Goal: Check status: Check status

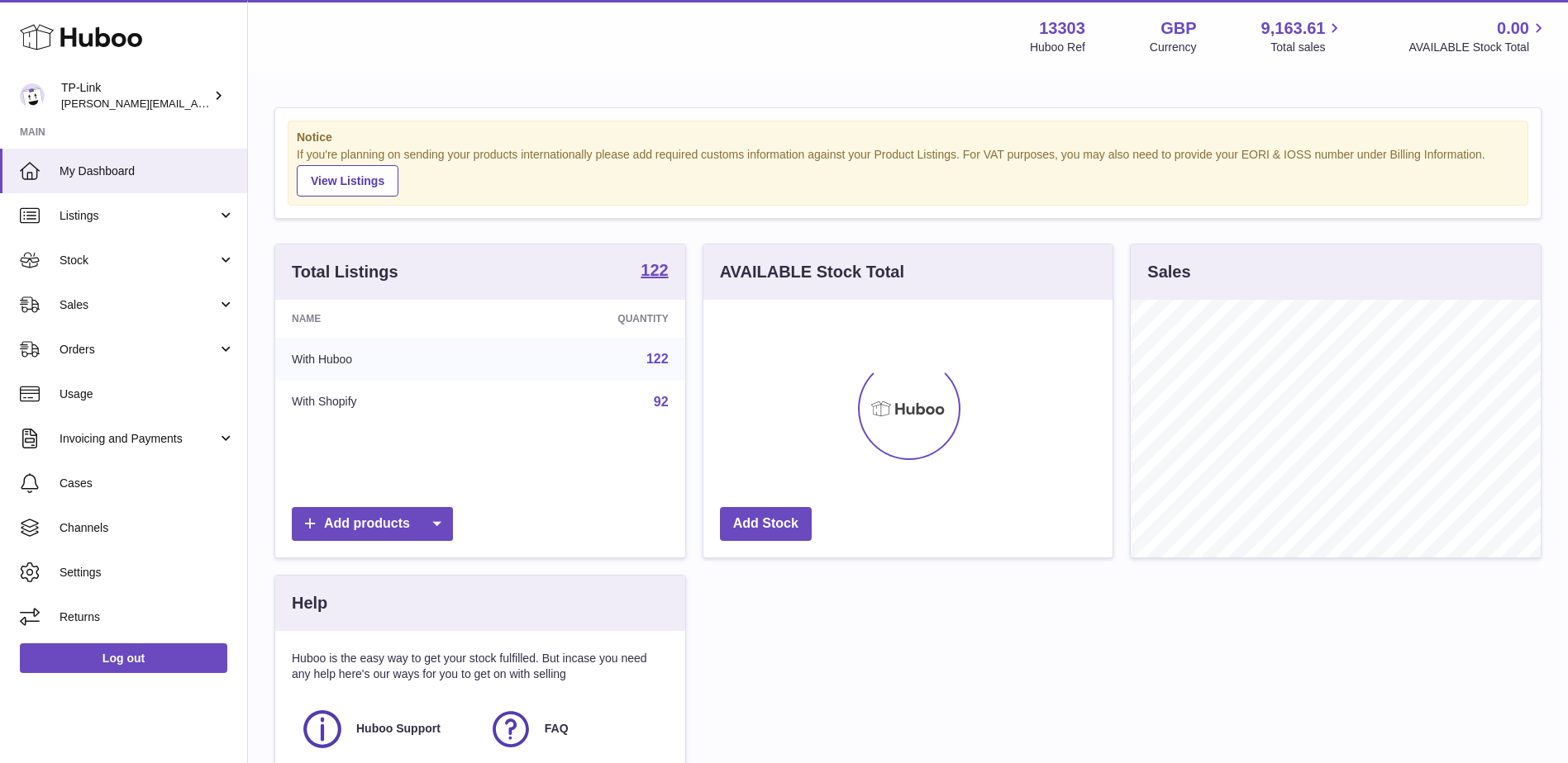
scroll to position [258, 409]
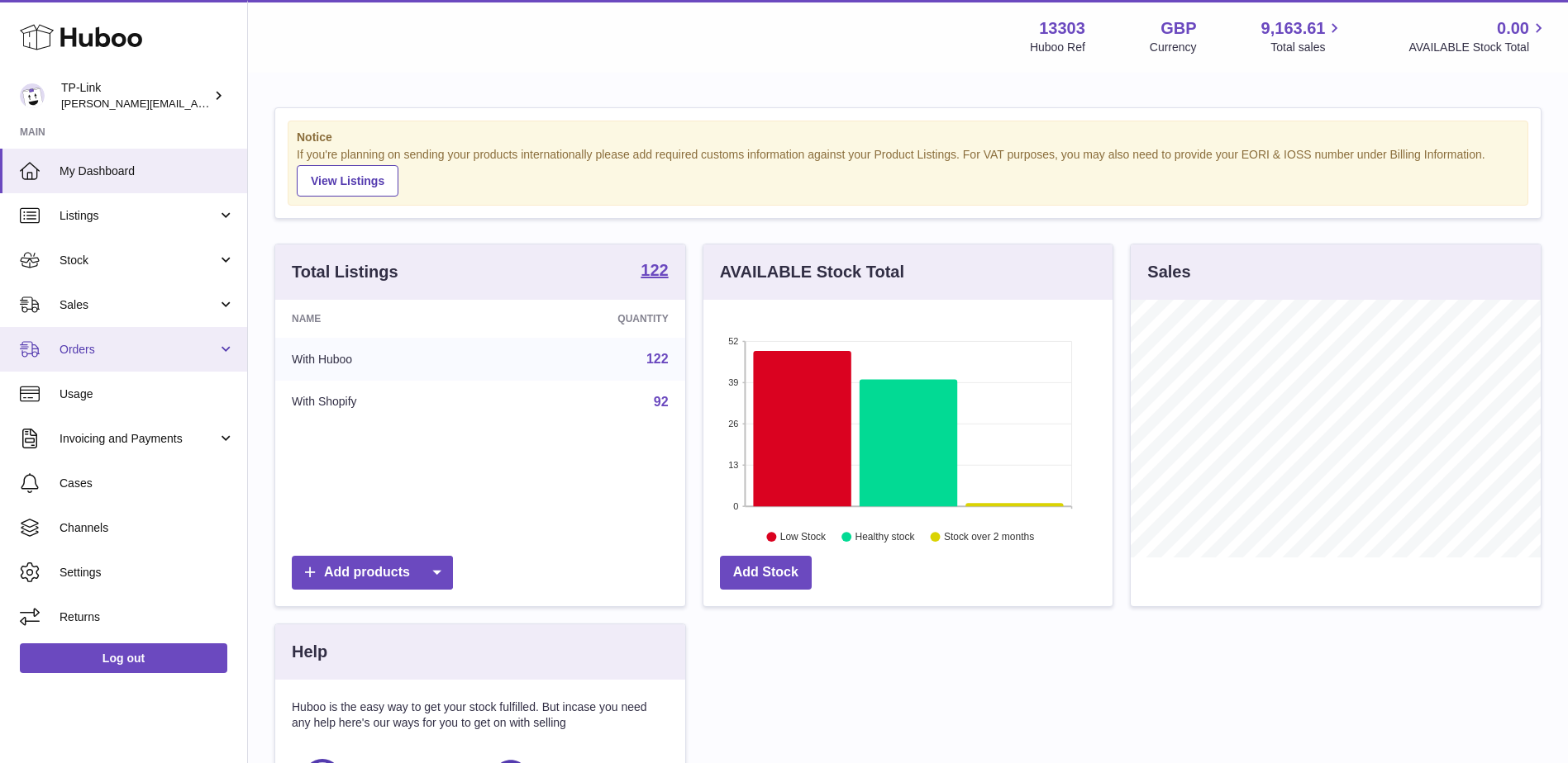
click at [141, 346] on span "Orders" at bounding box center [138, 350] width 157 height 15
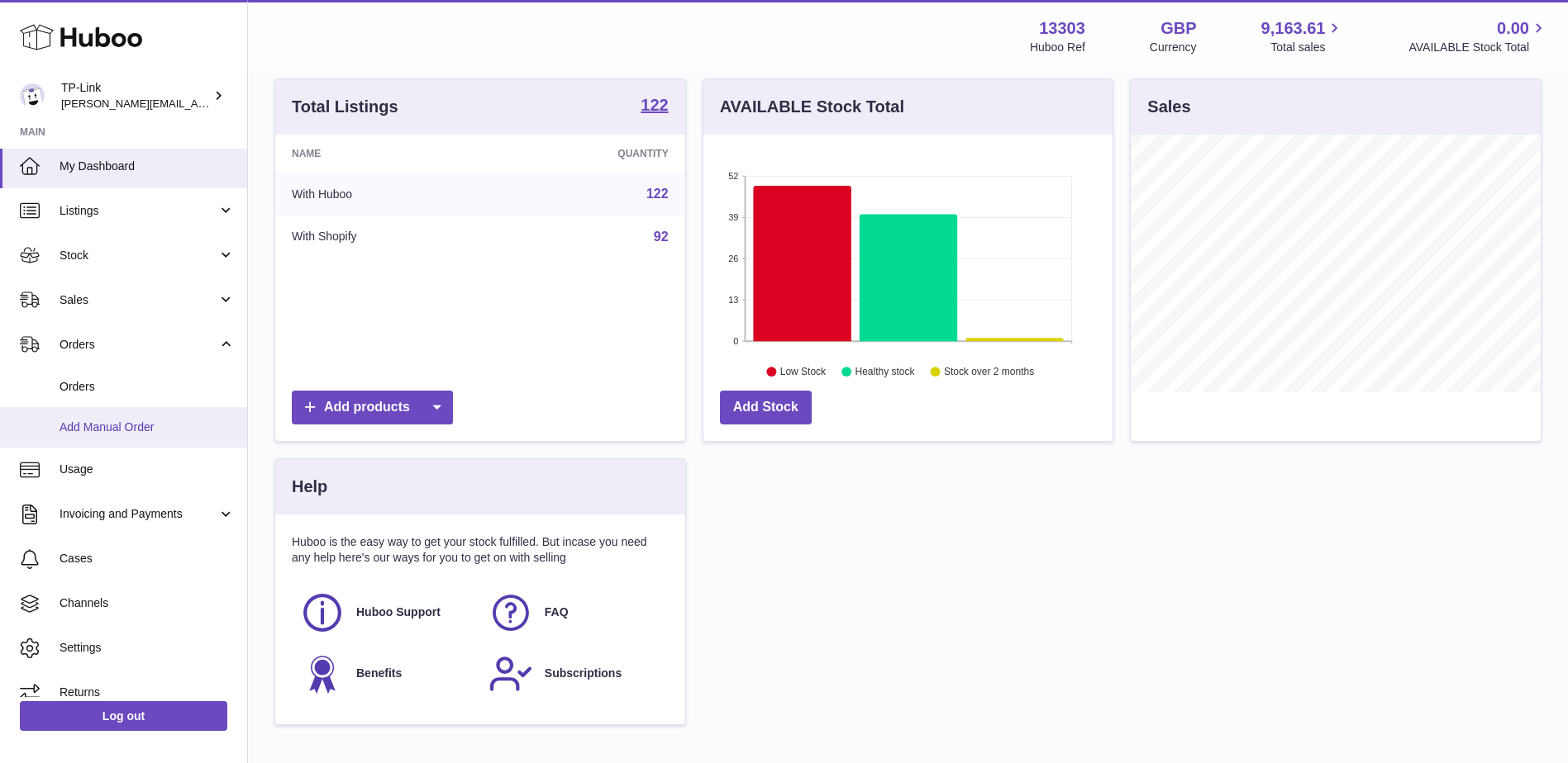
scroll to position [0, 0]
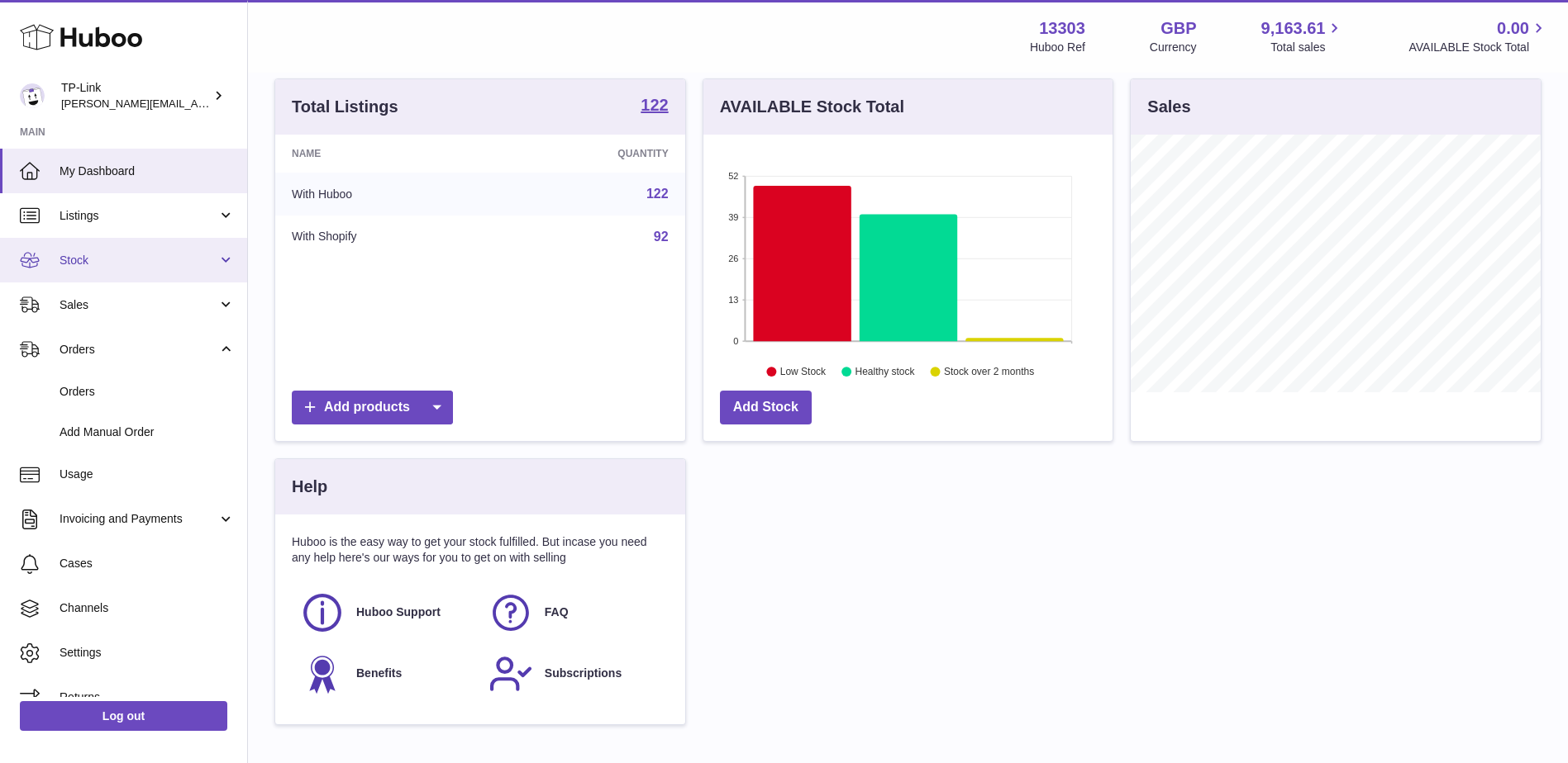
click at [178, 256] on span "Stock" at bounding box center [138, 261] width 157 height 15
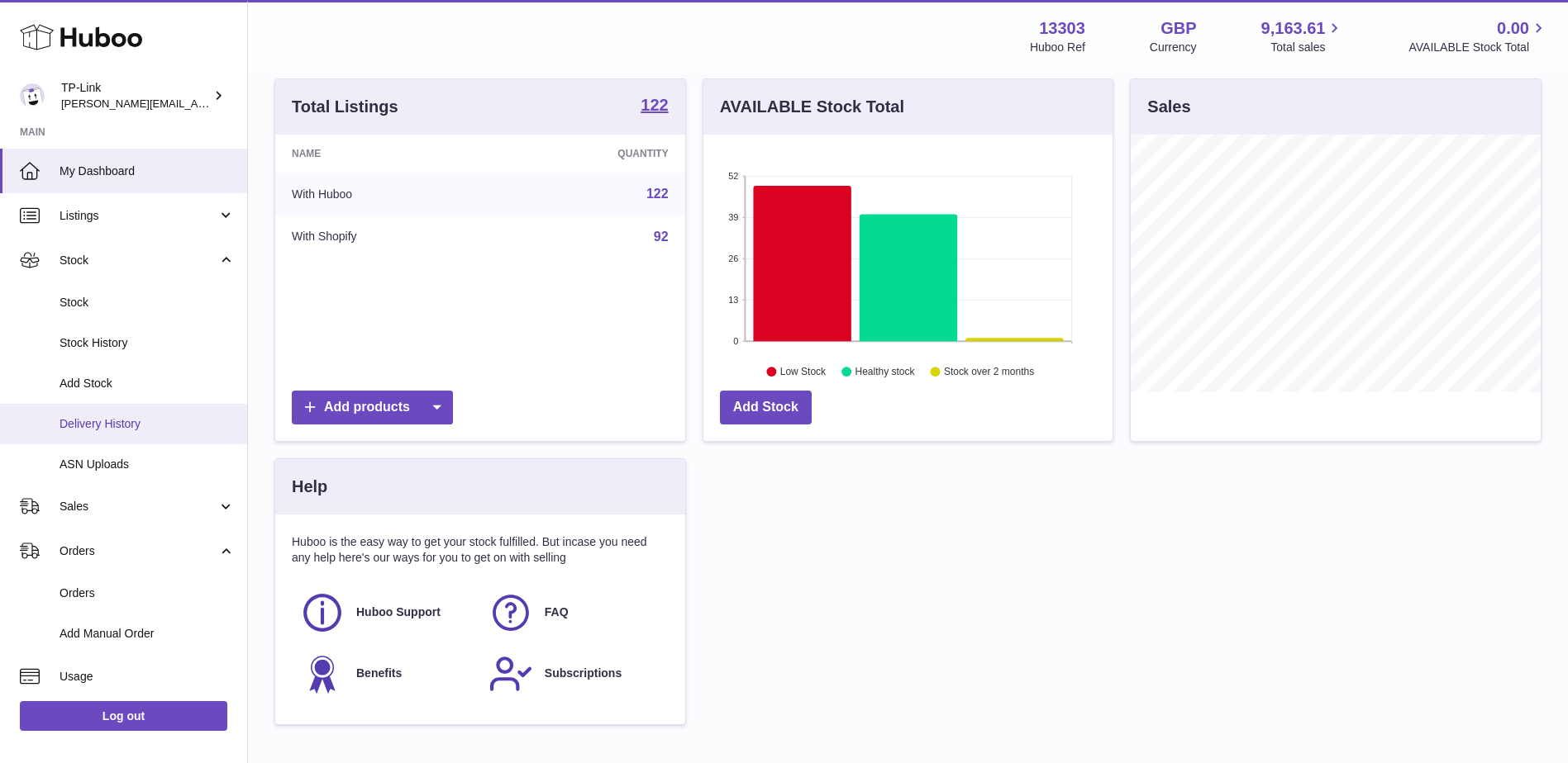
click at [138, 420] on span "Delivery History" at bounding box center [147, 424] width 175 height 15
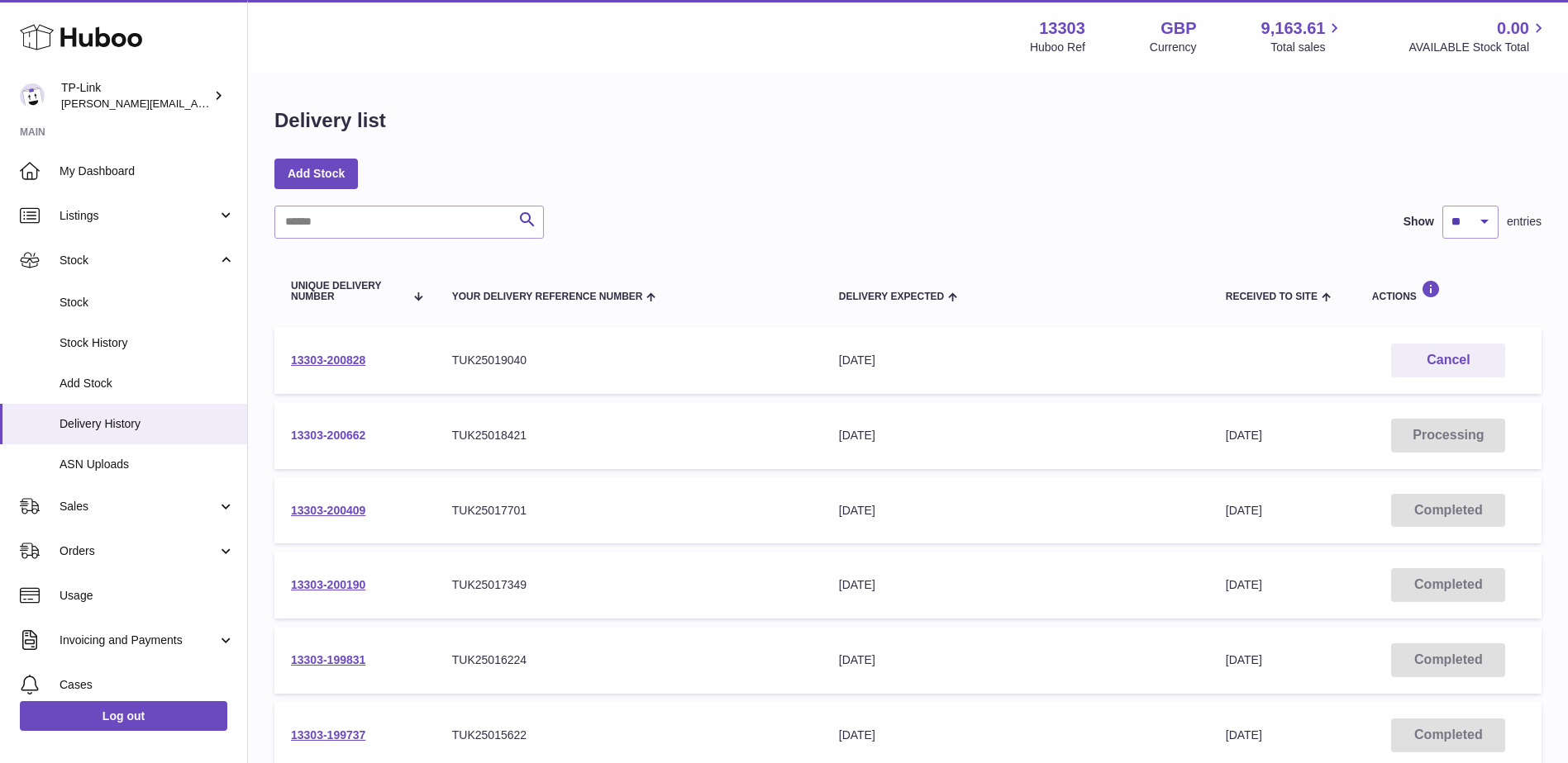
click at [318, 438] on link "13303-200662" at bounding box center [328, 436] width 74 height 14
click at [347, 432] on link "13303-200662" at bounding box center [328, 436] width 74 height 14
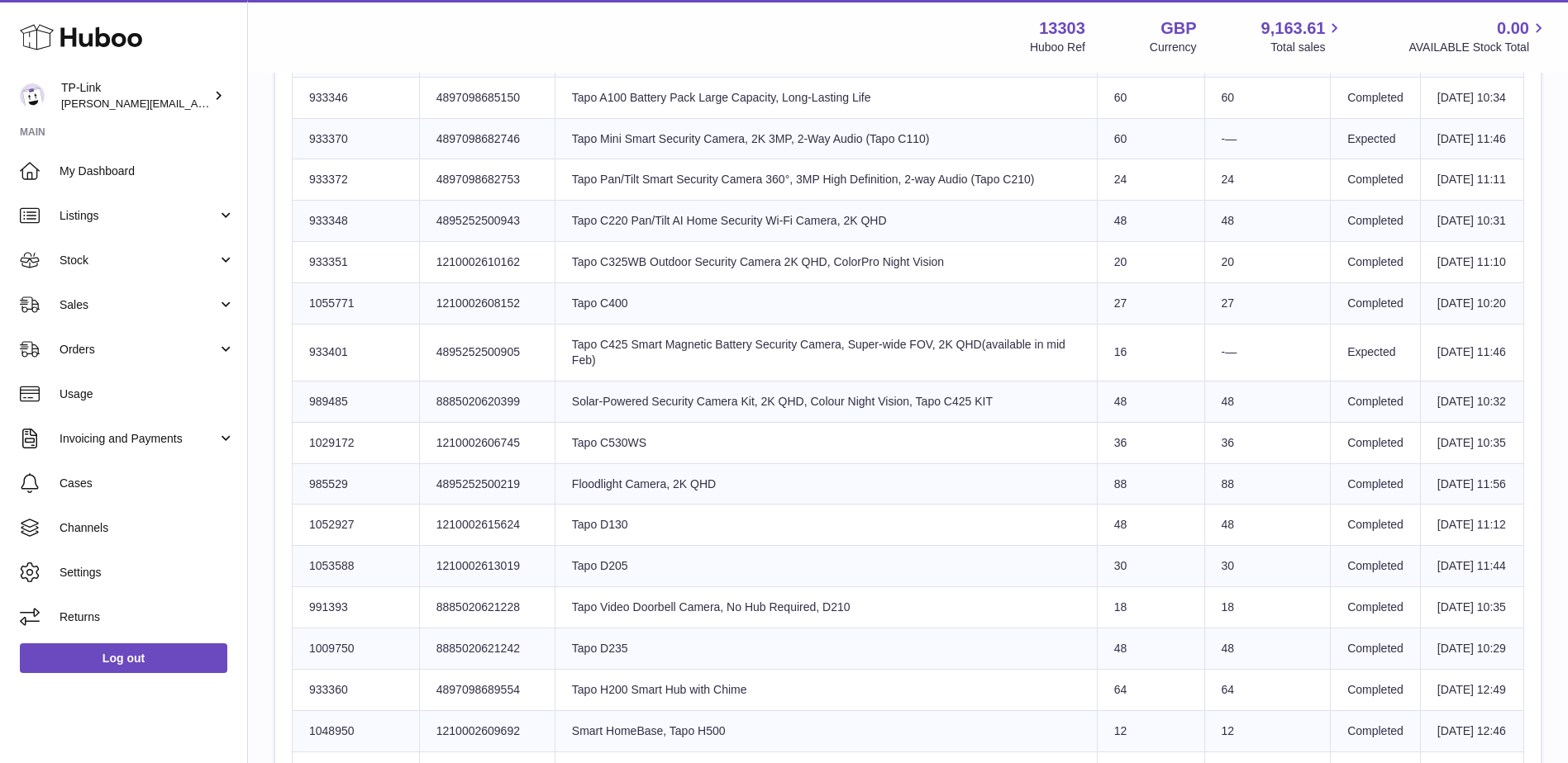
scroll to position [744, 0]
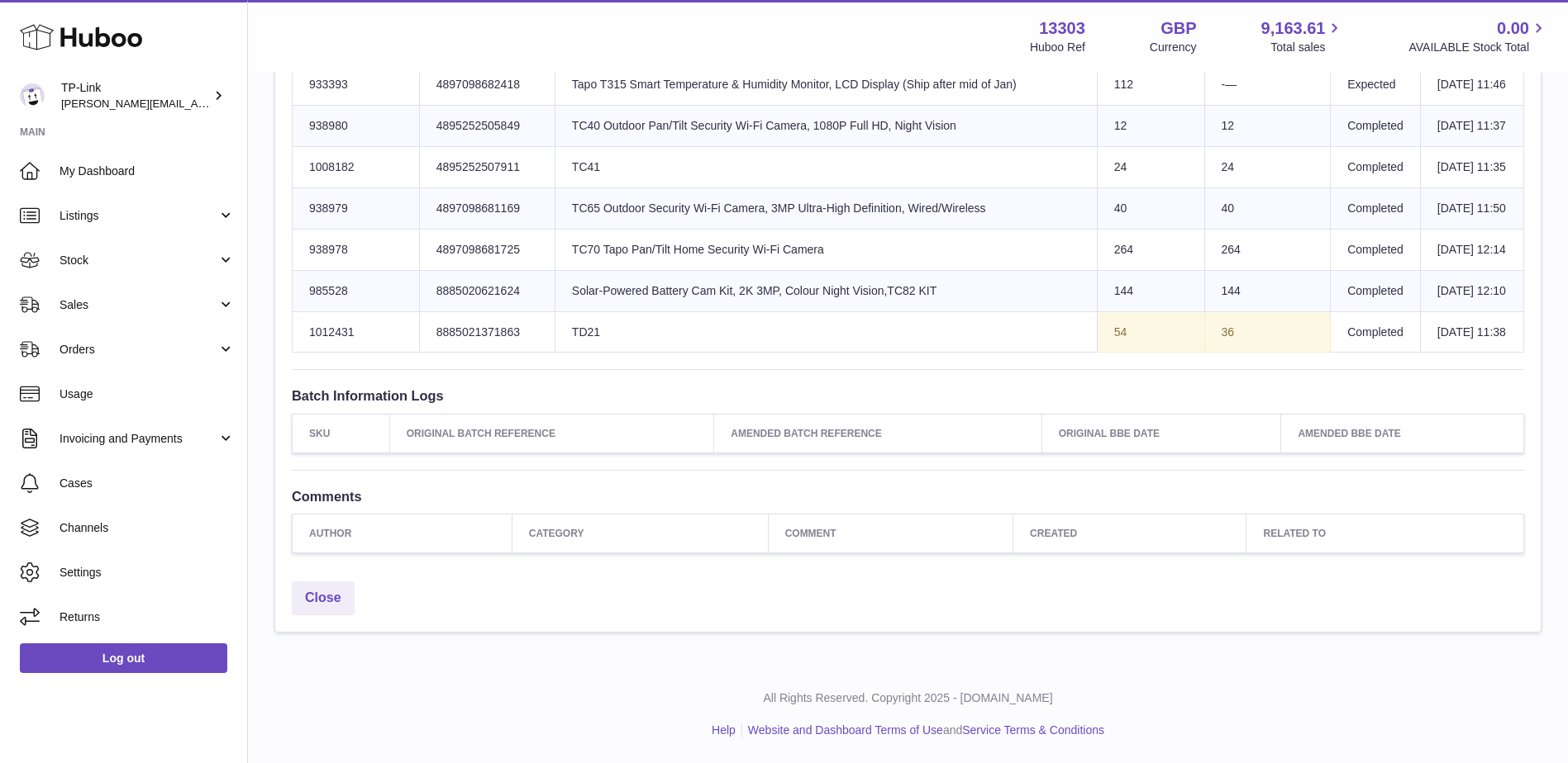
scroll to position [2727, 0]
click at [1275, 353] on td "36" at bounding box center [1267, 332] width 127 height 42
drag, startPoint x: 303, startPoint y: 621, endPoint x: 1526, endPoint y: 639, distance: 1223.1
copy table "Huboo SKU Number Product Identifier Product title Sent Quantity Received Quanti…"
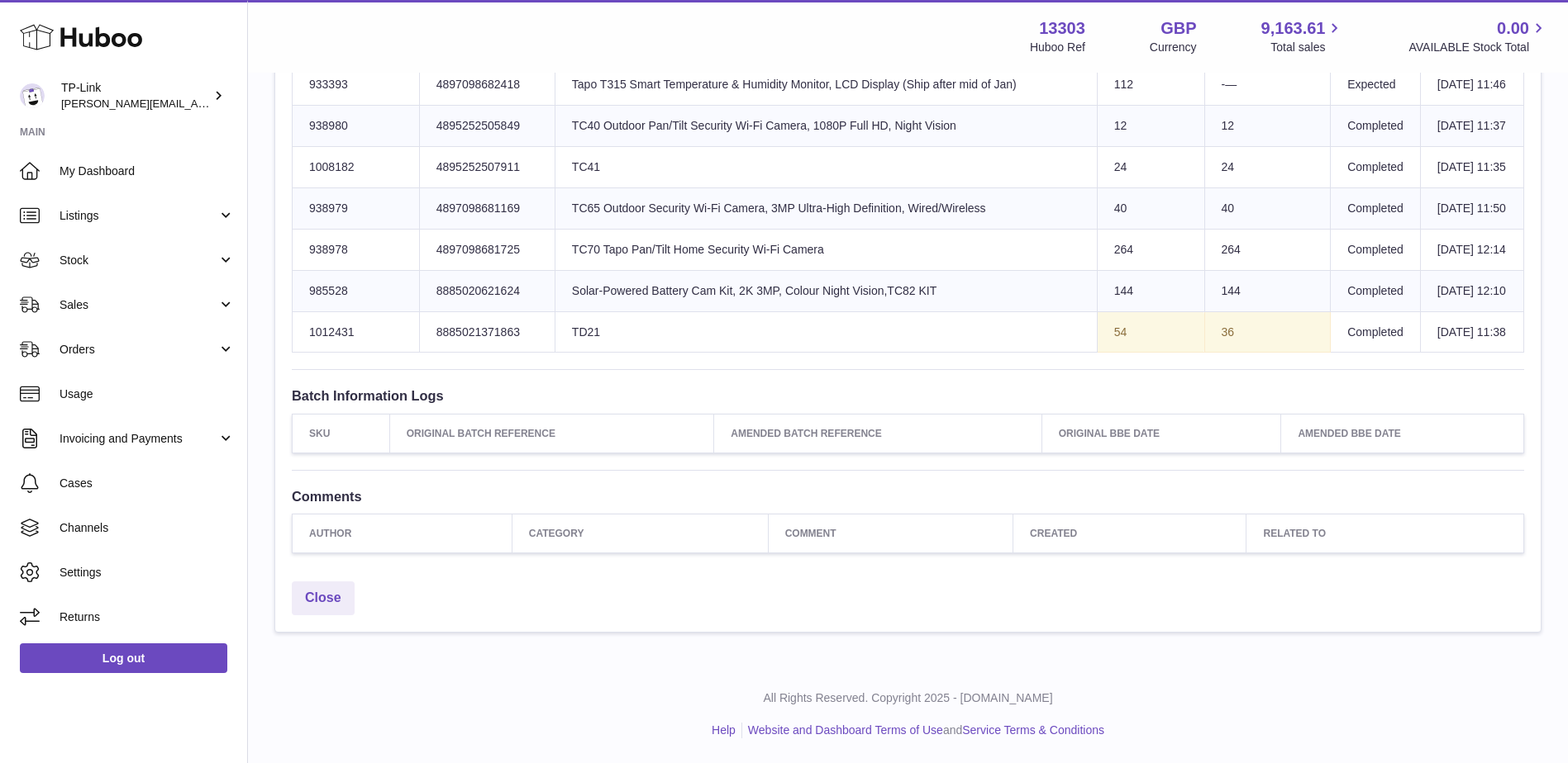
scroll to position [3038, 0]
